Goal: Task Accomplishment & Management: Use online tool/utility

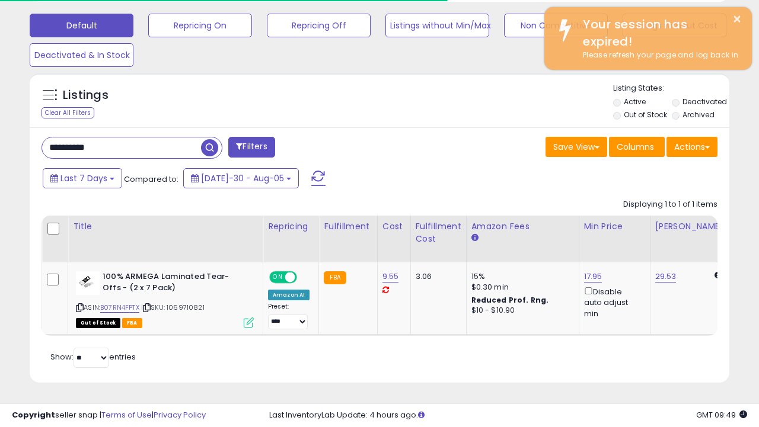
scroll to position [0, 49]
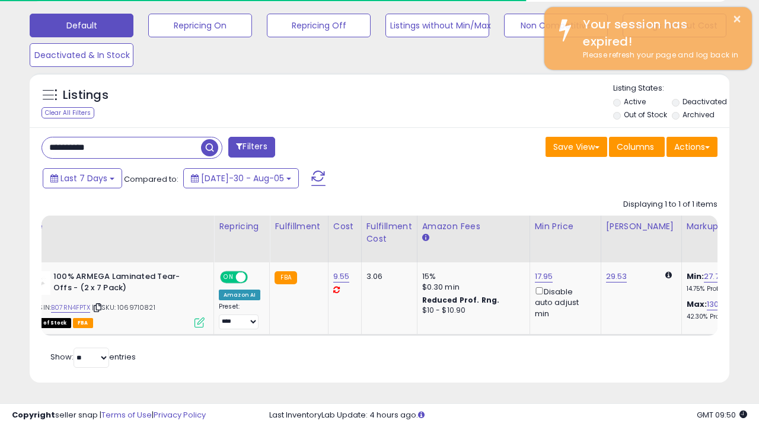
click at [209, 145] on span "button" at bounding box center [209, 147] width 17 height 17
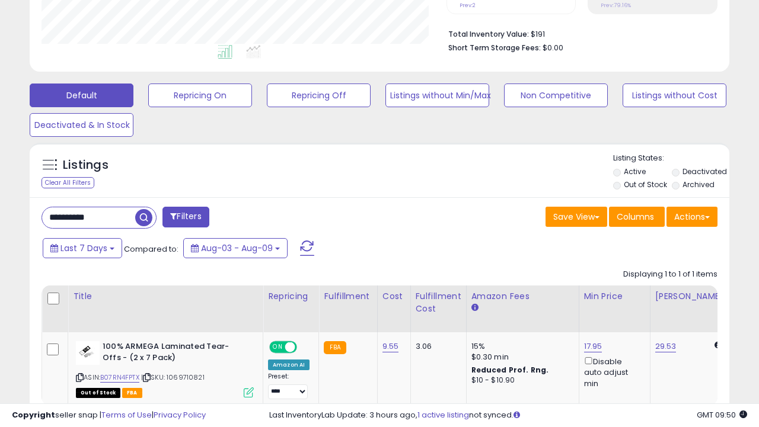
scroll to position [295, 0]
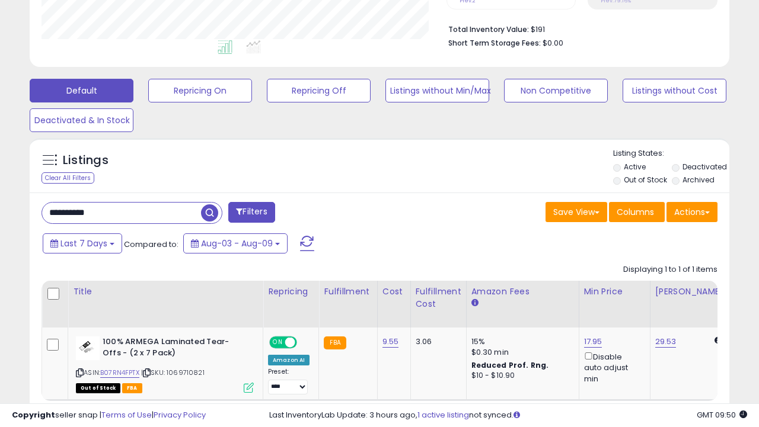
paste input "text"
type input "**********"
click at [208, 215] on span "button" at bounding box center [209, 212] width 17 height 17
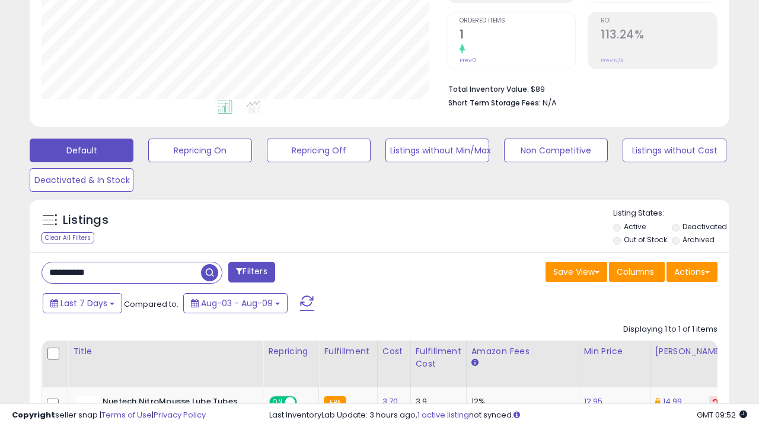
scroll to position [360, 0]
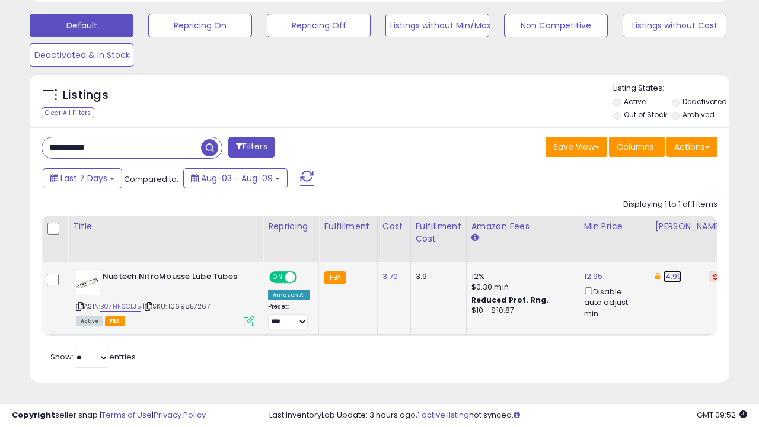
click at [673, 276] on link "14.99" at bounding box center [673, 277] width 20 height 12
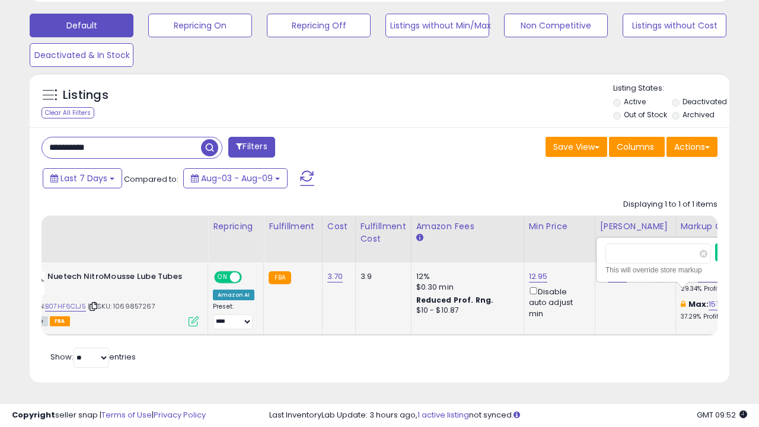
scroll to position [0, 55]
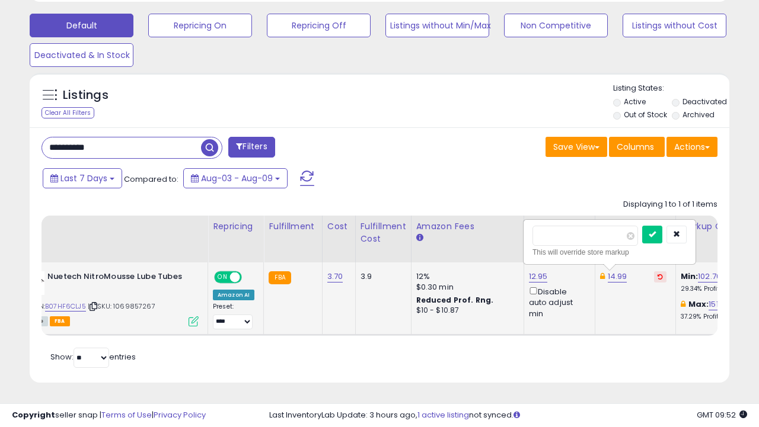
type input "*****"
click button "submit" at bounding box center [652, 235] width 20 height 18
